Goal: Use online tool/utility: Utilize a website feature to perform a specific function

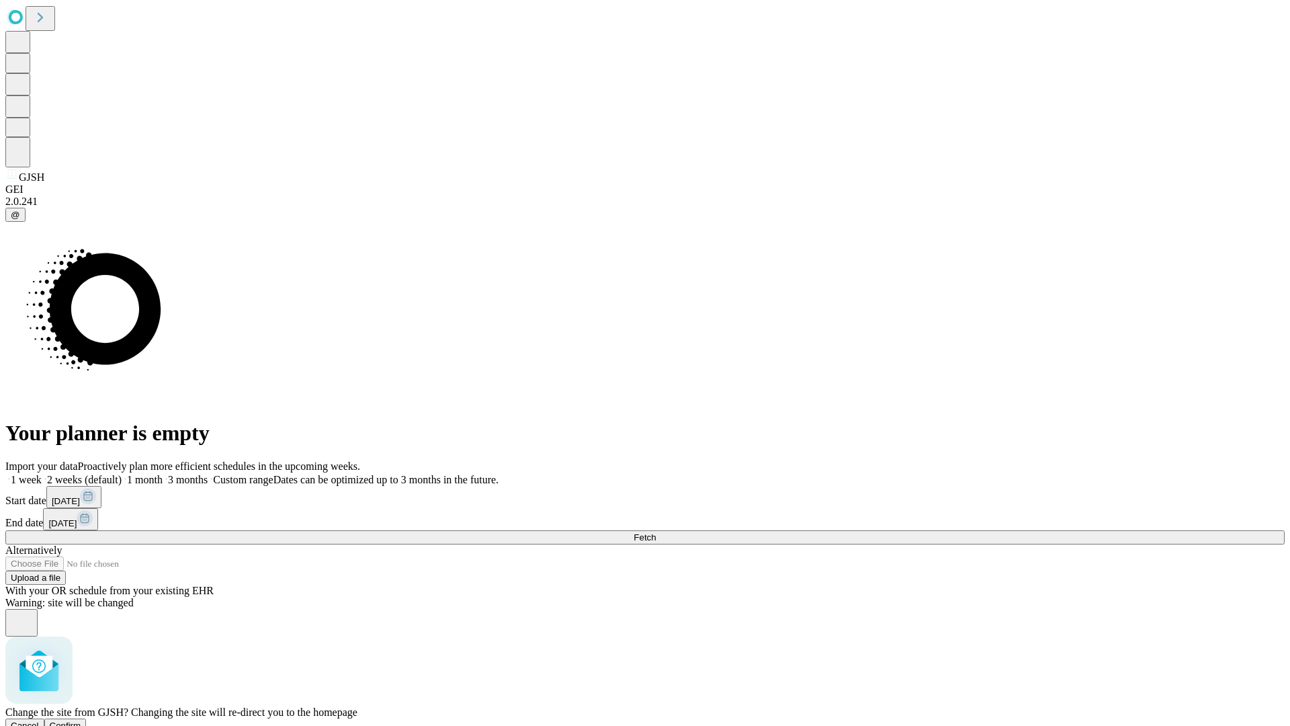
click at [81, 720] on span "Confirm" at bounding box center [66, 725] width 32 height 10
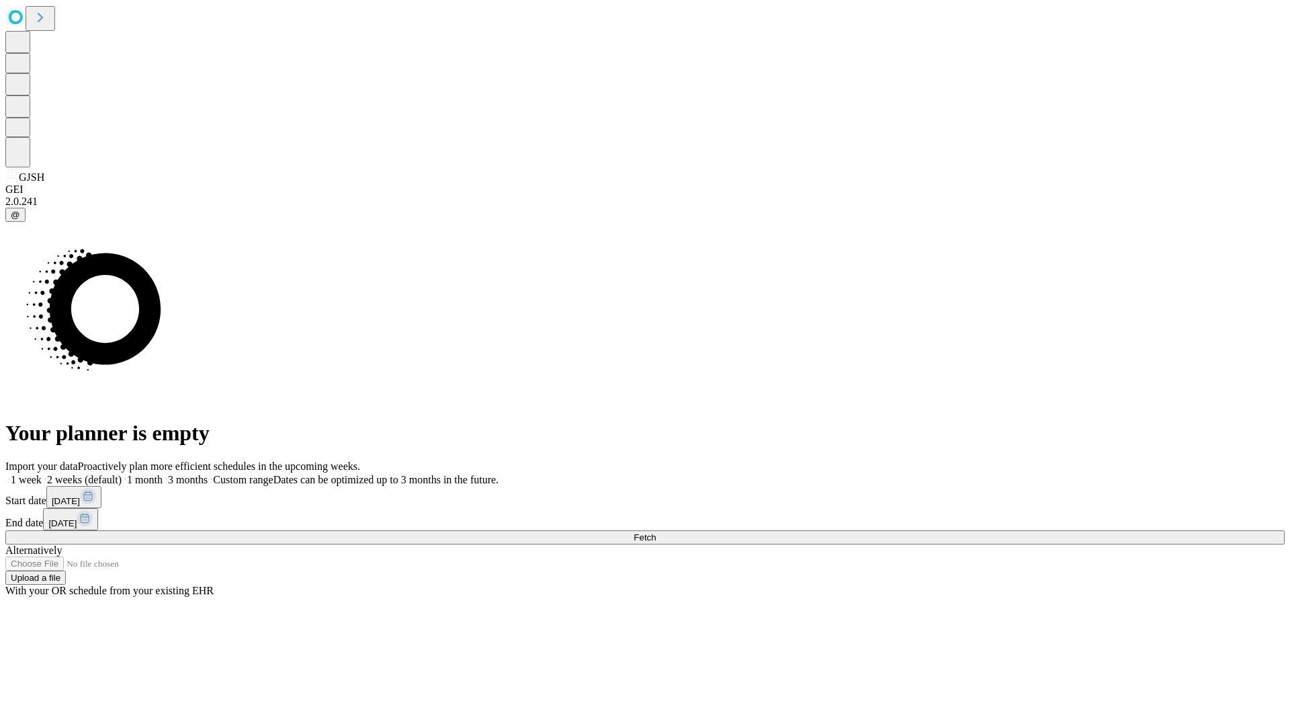
click at [122, 474] on label "2 weeks (default)" at bounding box center [82, 479] width 80 height 11
click at [656, 532] on span "Fetch" at bounding box center [645, 537] width 22 height 10
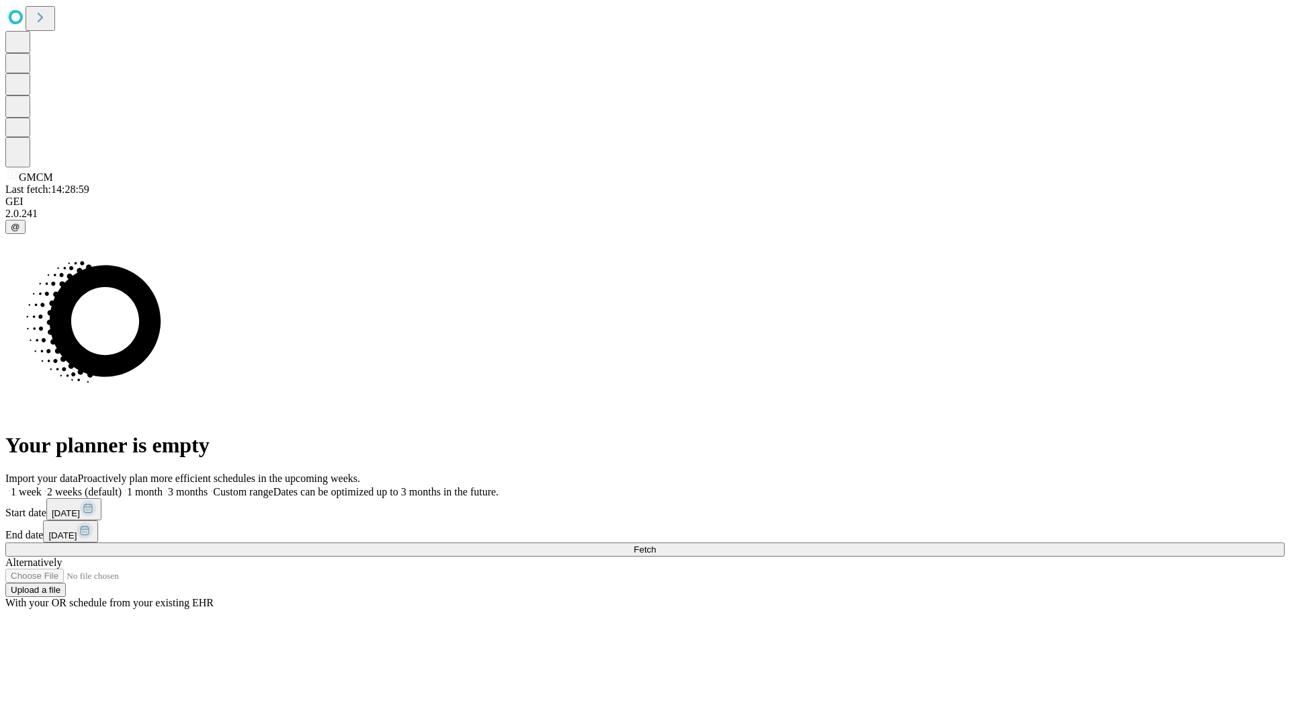
click at [122, 486] on label "2 weeks (default)" at bounding box center [82, 491] width 80 height 11
click at [656, 544] on span "Fetch" at bounding box center [645, 549] width 22 height 10
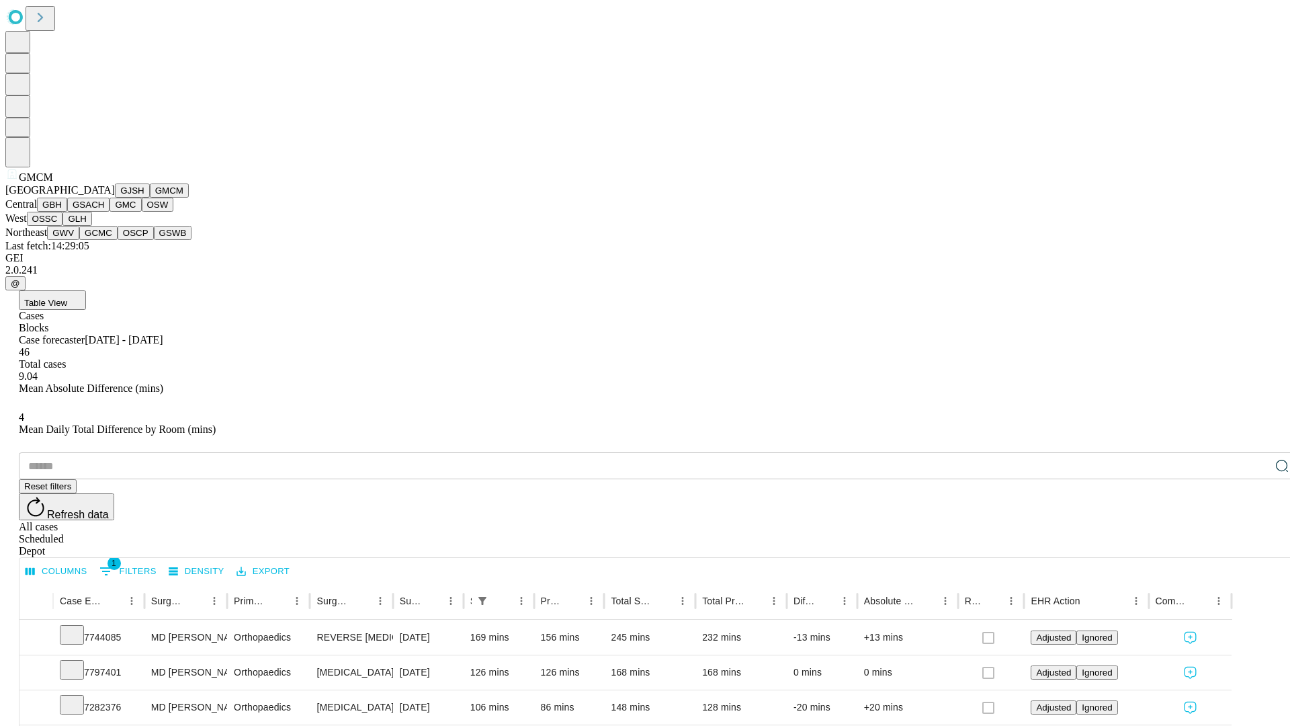
click at [67, 212] on button "GBH" at bounding box center [52, 205] width 30 height 14
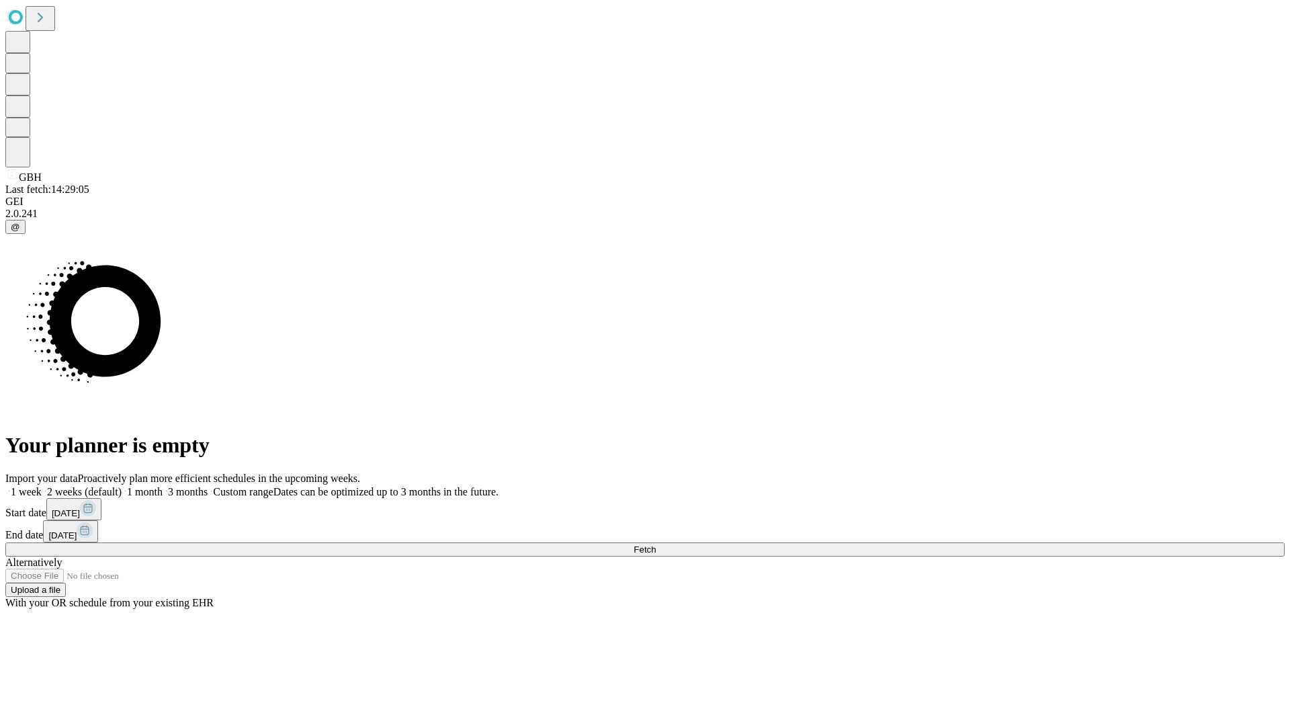
click at [656, 544] on span "Fetch" at bounding box center [645, 549] width 22 height 10
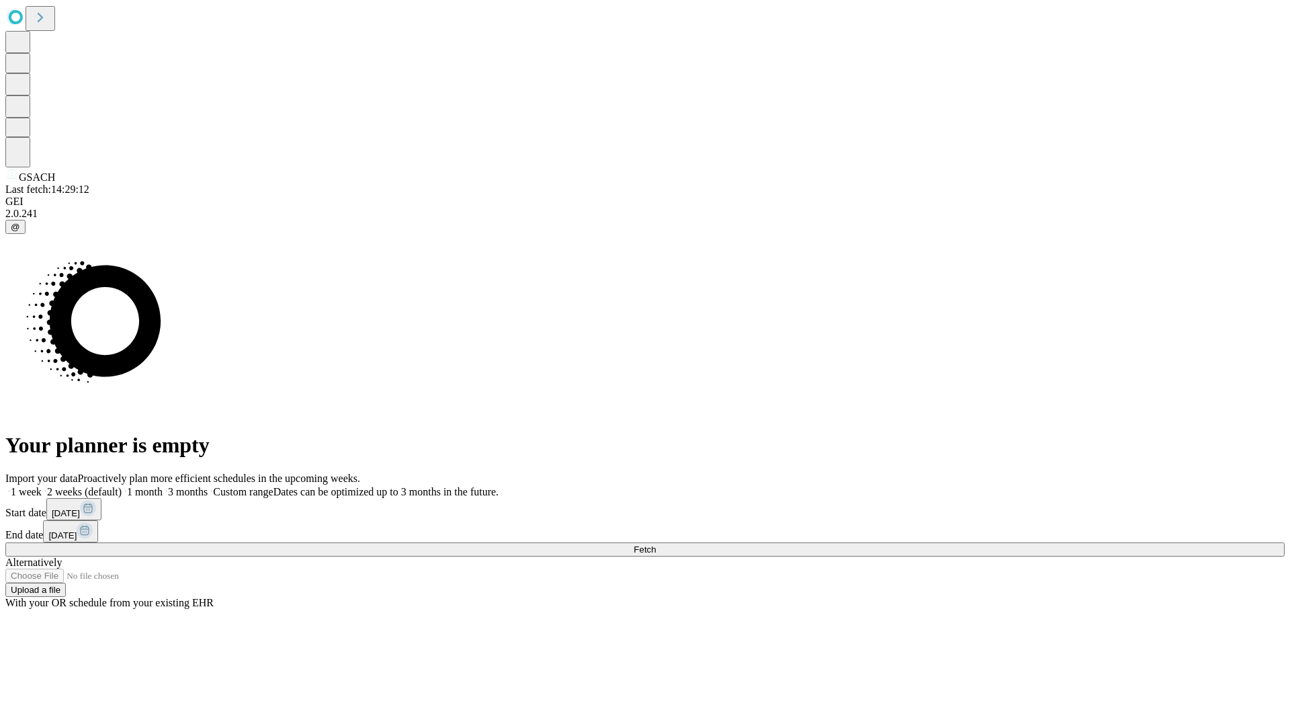
click at [122, 486] on label "2 weeks (default)" at bounding box center [82, 491] width 80 height 11
click at [656, 544] on span "Fetch" at bounding box center [645, 549] width 22 height 10
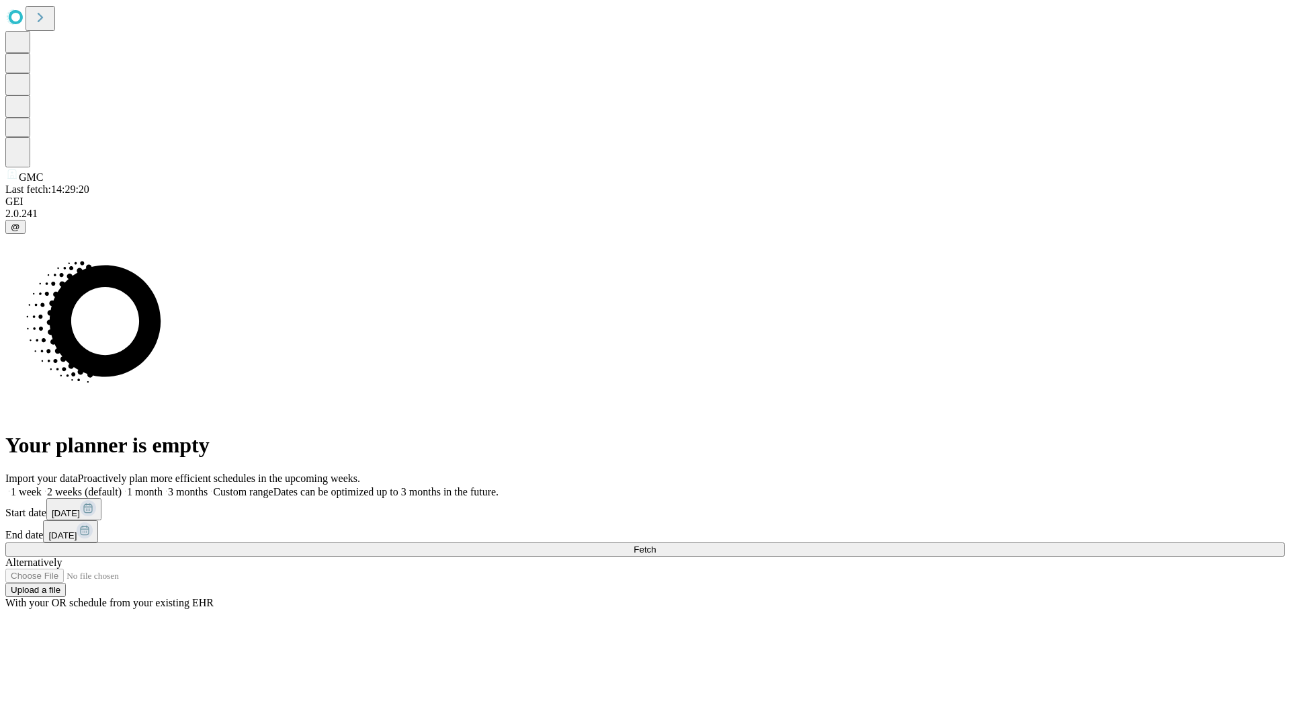
click at [122, 486] on label "2 weeks (default)" at bounding box center [82, 491] width 80 height 11
click at [656, 544] on span "Fetch" at bounding box center [645, 549] width 22 height 10
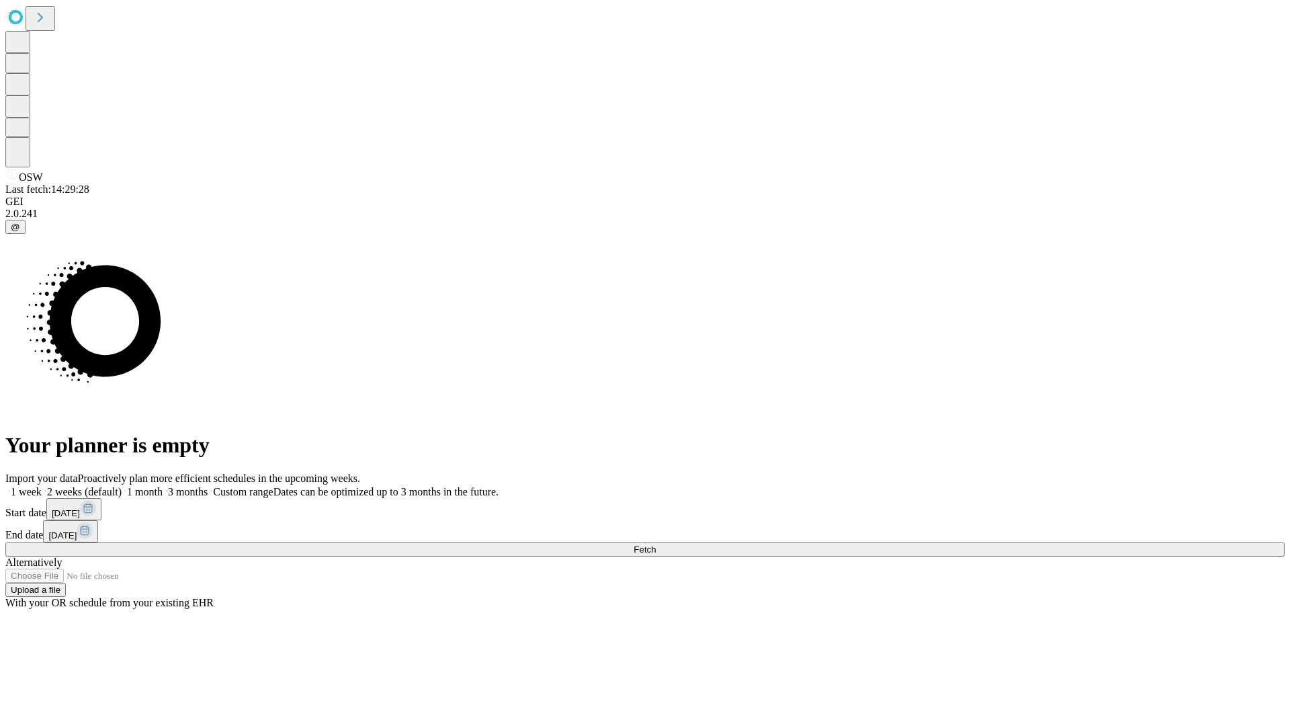
click at [122, 486] on label "2 weeks (default)" at bounding box center [82, 491] width 80 height 11
click at [656, 544] on span "Fetch" at bounding box center [645, 549] width 22 height 10
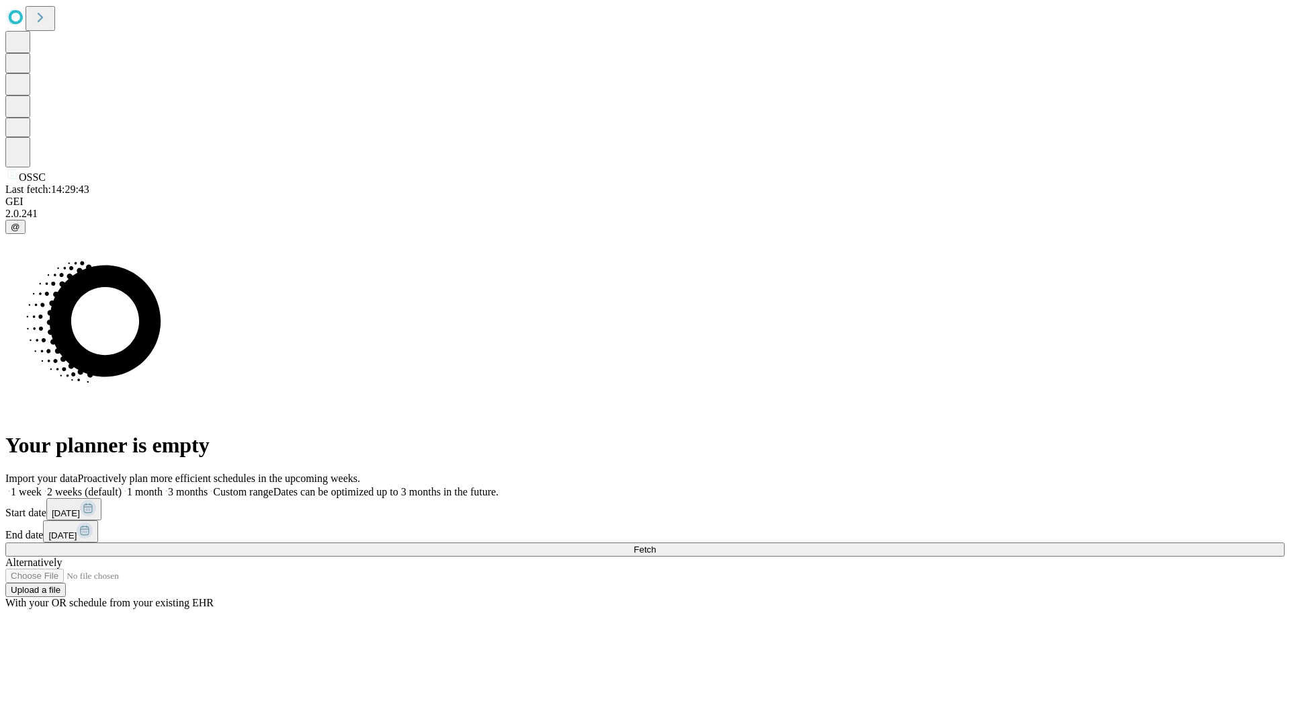
click at [122, 486] on label "2 weeks (default)" at bounding box center [82, 491] width 80 height 11
click at [656, 544] on span "Fetch" at bounding box center [645, 549] width 22 height 10
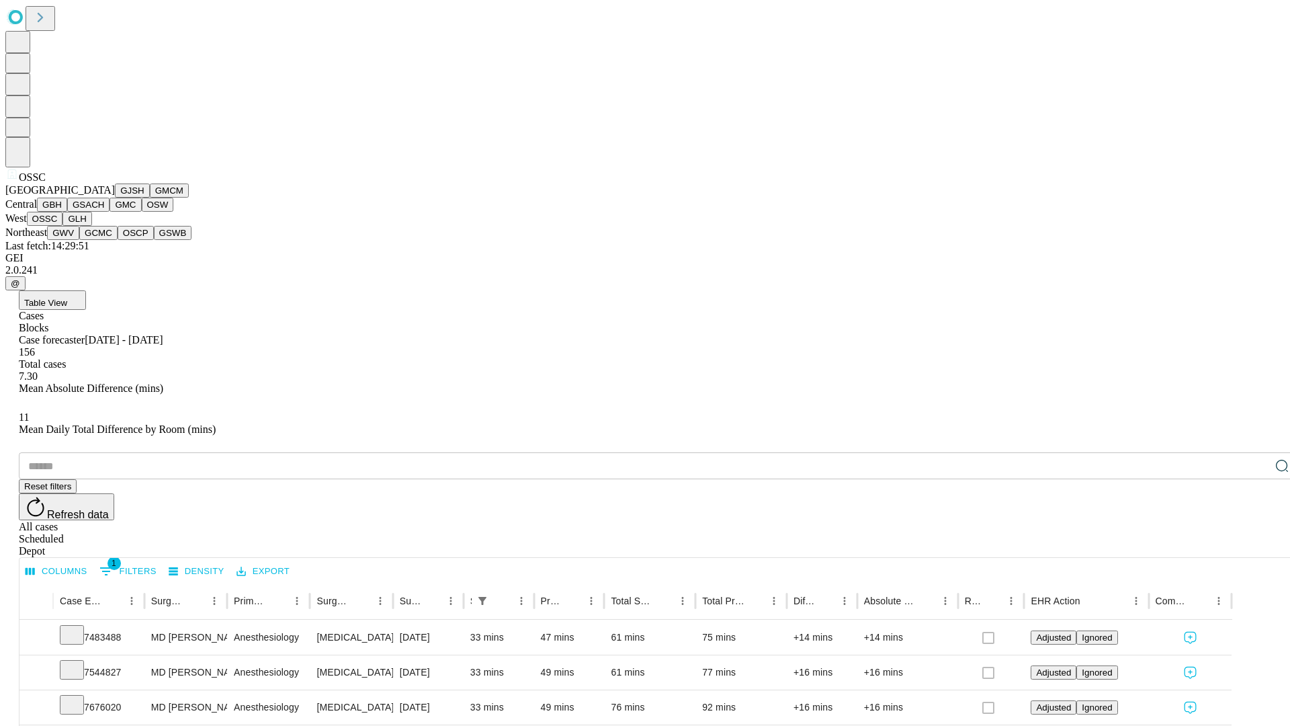
click at [91, 226] on button "GLH" at bounding box center [76, 219] width 29 height 14
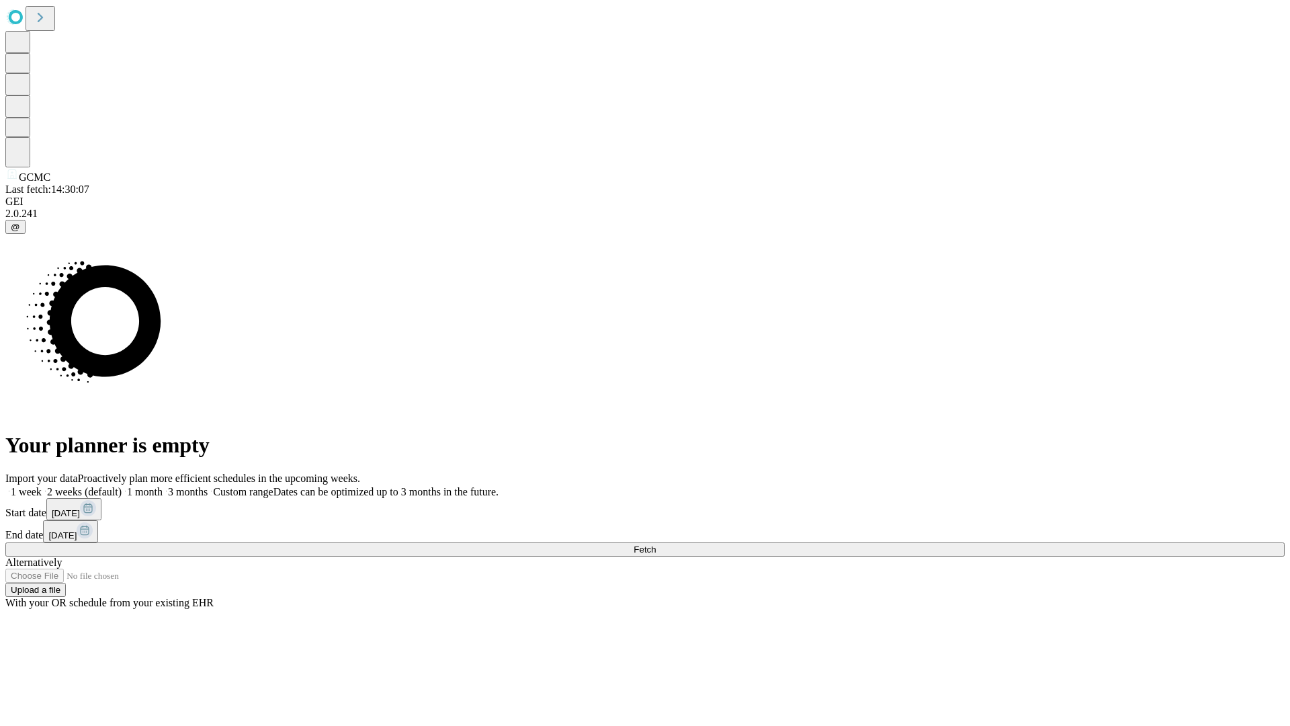
click at [122, 486] on label "2 weeks (default)" at bounding box center [82, 491] width 80 height 11
click at [656, 544] on span "Fetch" at bounding box center [645, 549] width 22 height 10
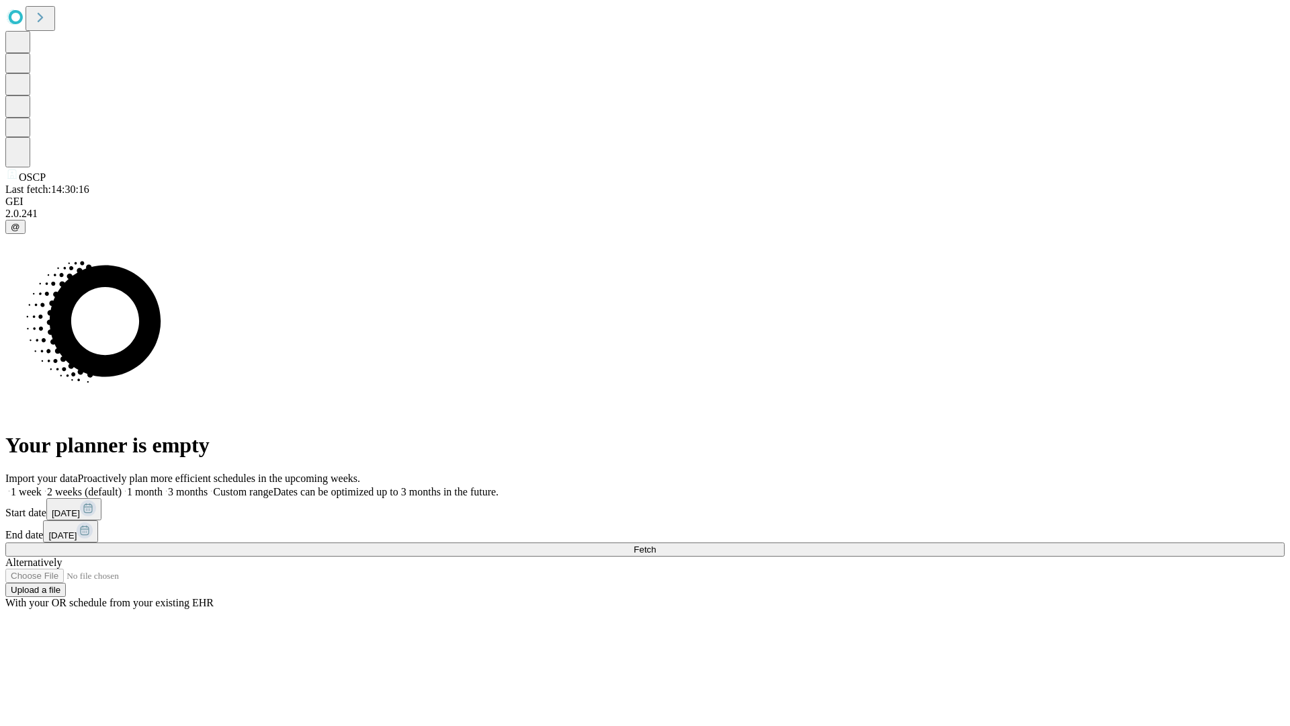
click at [122, 486] on label "2 weeks (default)" at bounding box center [82, 491] width 80 height 11
click at [656, 544] on span "Fetch" at bounding box center [645, 549] width 22 height 10
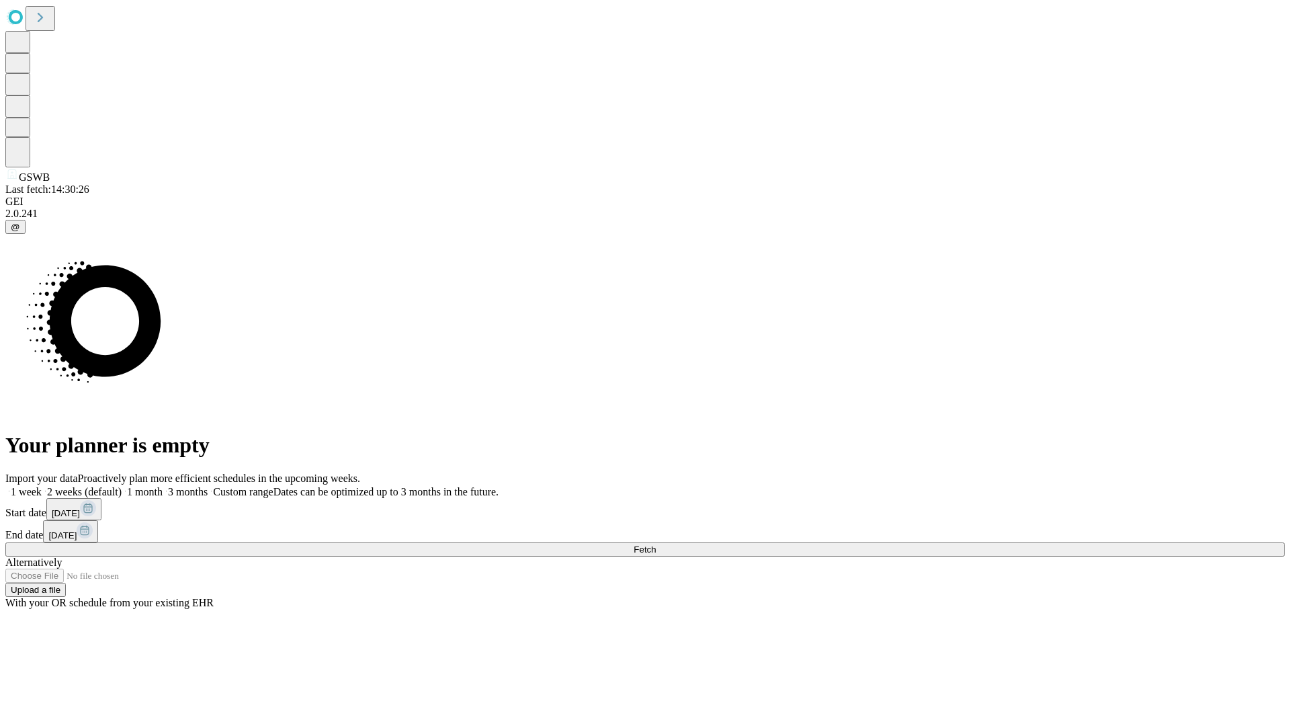
click at [122, 486] on label "2 weeks (default)" at bounding box center [82, 491] width 80 height 11
click at [656, 544] on span "Fetch" at bounding box center [645, 549] width 22 height 10
